Goal: Information Seeking & Learning: Check status

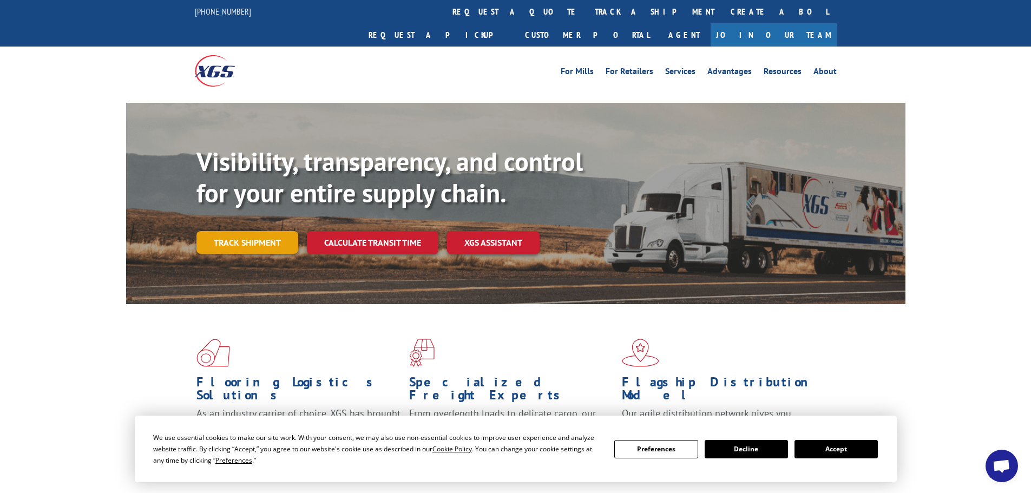
click at [235, 231] on link "Track shipment" at bounding box center [247, 242] width 102 height 23
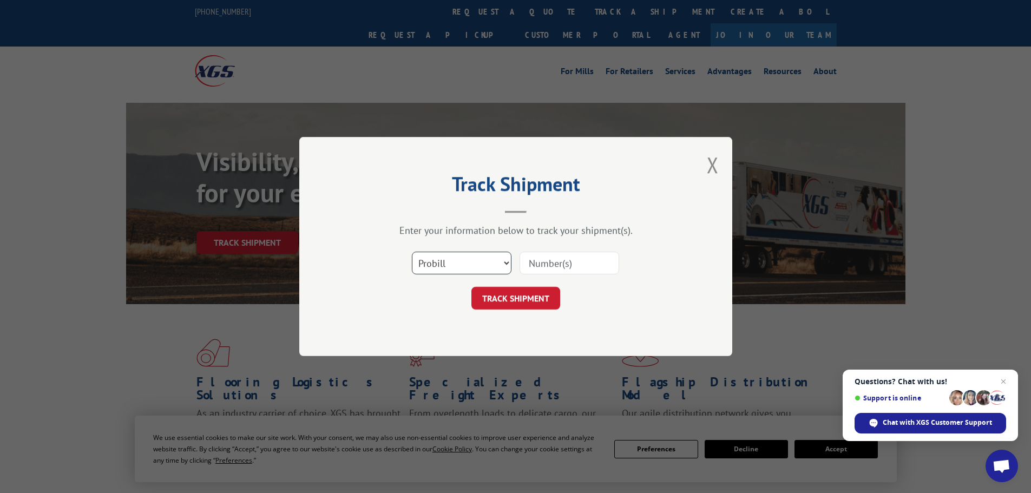
click at [485, 258] on select "Select category... Probill BOL PO" at bounding box center [462, 263] width 100 height 23
select select "bol"
click at [412, 252] on select "Select category... Probill BOL PO" at bounding box center [462, 263] width 100 height 23
click at [564, 270] on input at bounding box center [570, 263] width 100 height 23
type input "646934"
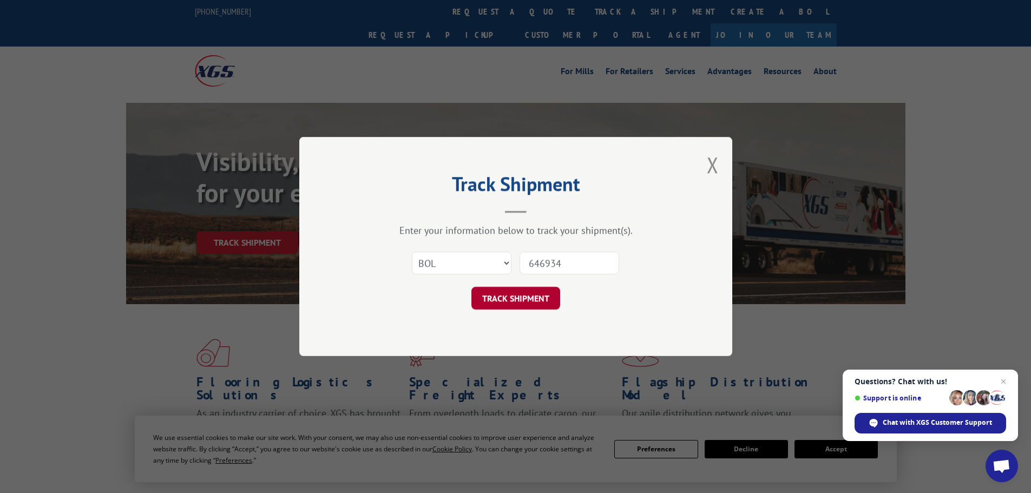
click at [524, 297] on button "TRACK SHIPMENT" at bounding box center [515, 298] width 89 height 23
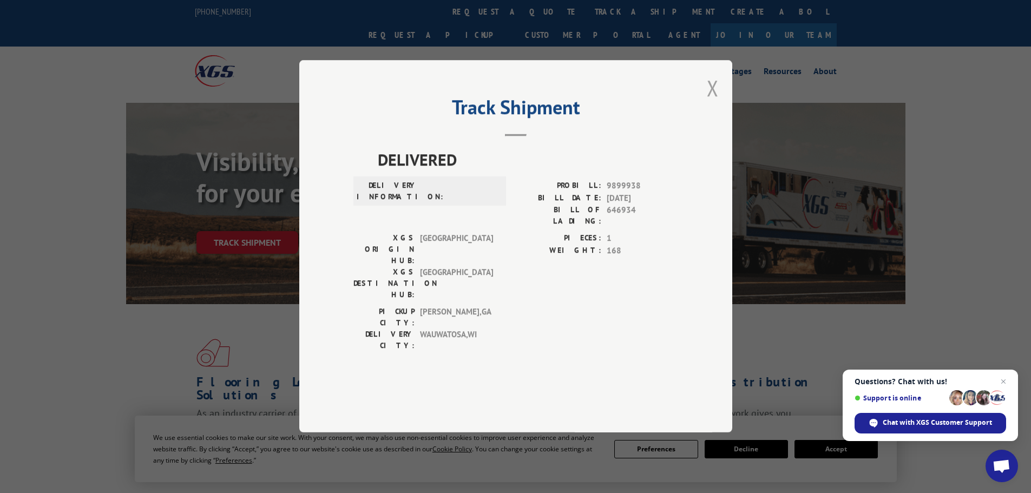
click at [714, 102] on button "Close modal" at bounding box center [713, 88] width 12 height 29
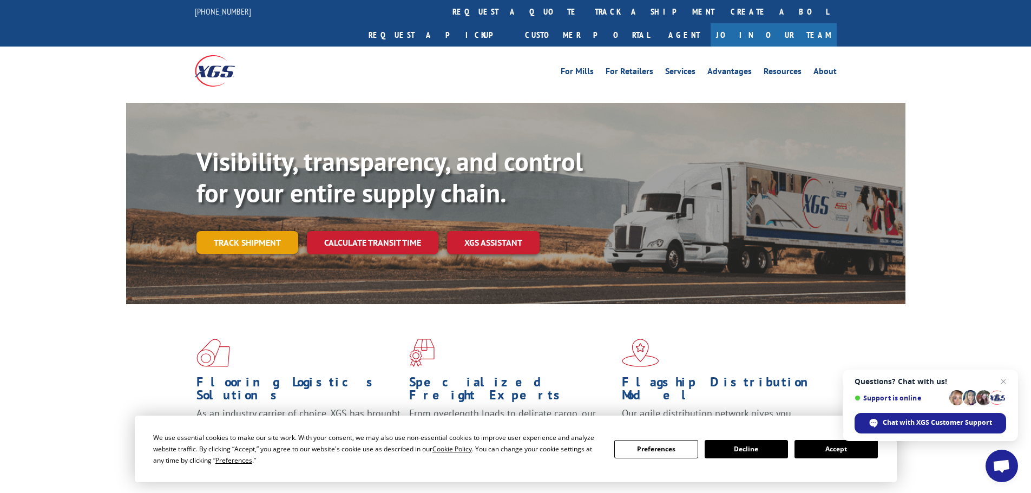
click at [247, 231] on link "Track shipment" at bounding box center [247, 242] width 102 height 23
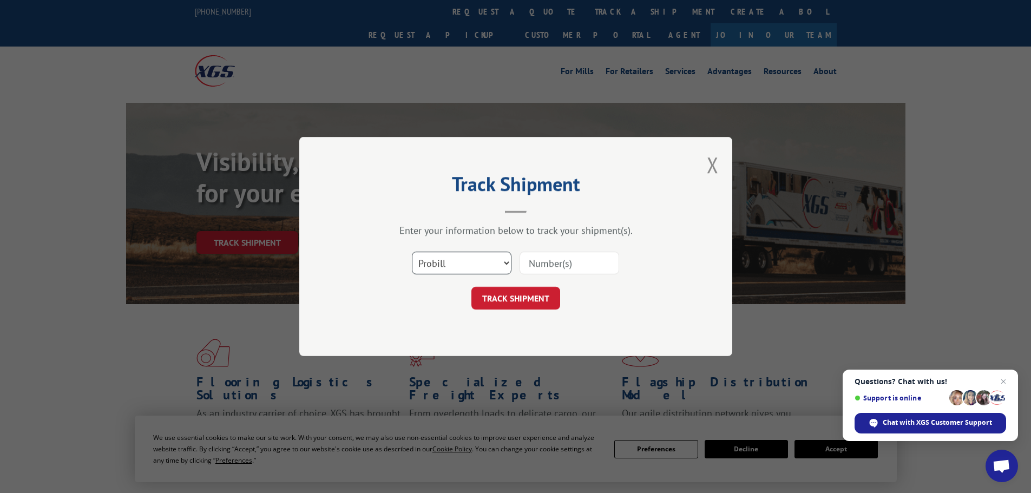
click at [461, 264] on select "Select category... Probill BOL PO" at bounding box center [462, 263] width 100 height 23
select select "bol"
click at [412, 252] on select "Select category... Probill BOL PO" at bounding box center [462, 263] width 100 height 23
click at [553, 264] on input at bounding box center [570, 263] width 100 height 23
type input "646934"
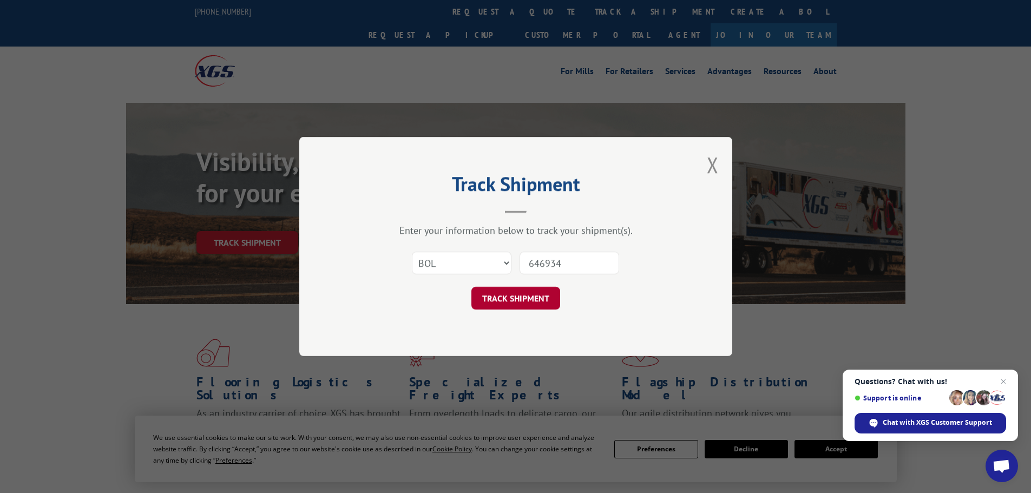
click at [531, 299] on button "TRACK SHIPMENT" at bounding box center [515, 298] width 89 height 23
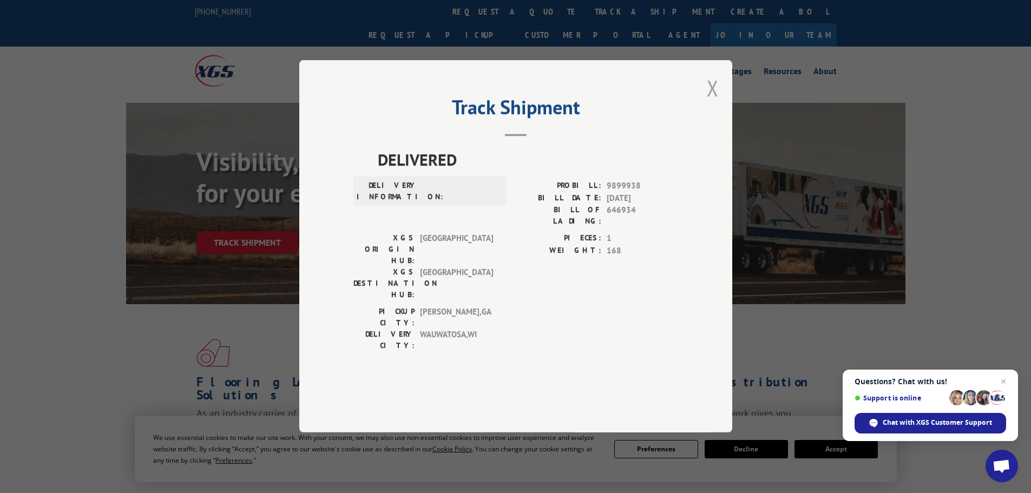
click at [710, 102] on button "Close modal" at bounding box center [713, 88] width 12 height 29
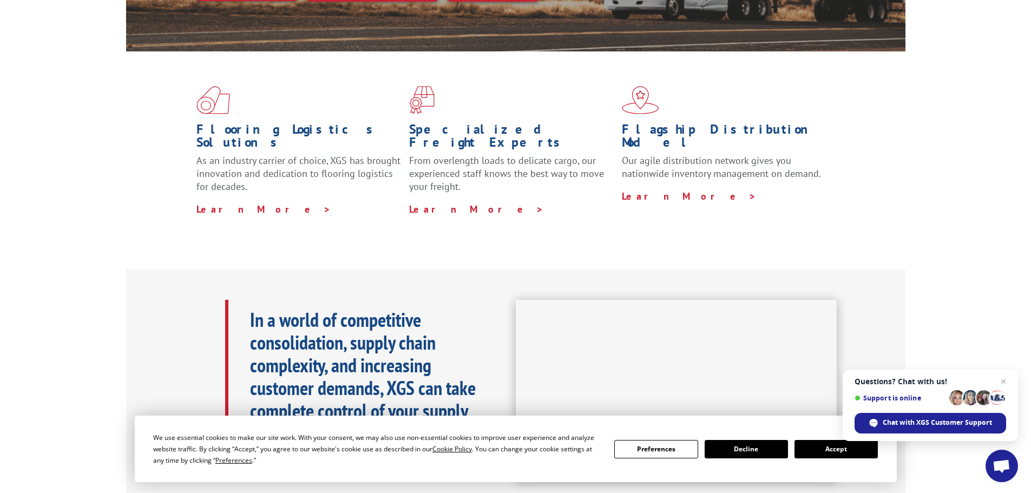
scroll to position [505, 0]
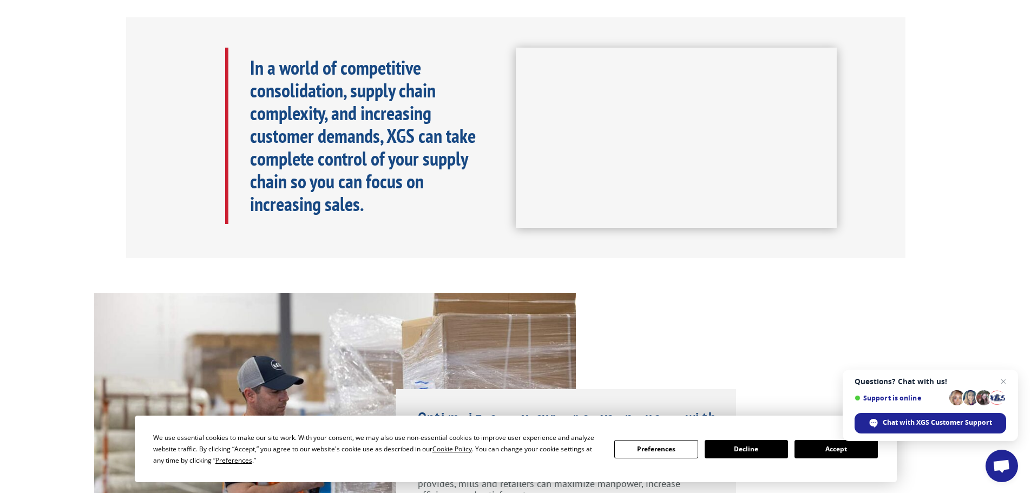
click at [744, 449] on button "Decline" at bounding box center [746, 449] width 83 height 18
